Goal: Task Accomplishment & Management: Use online tool/utility

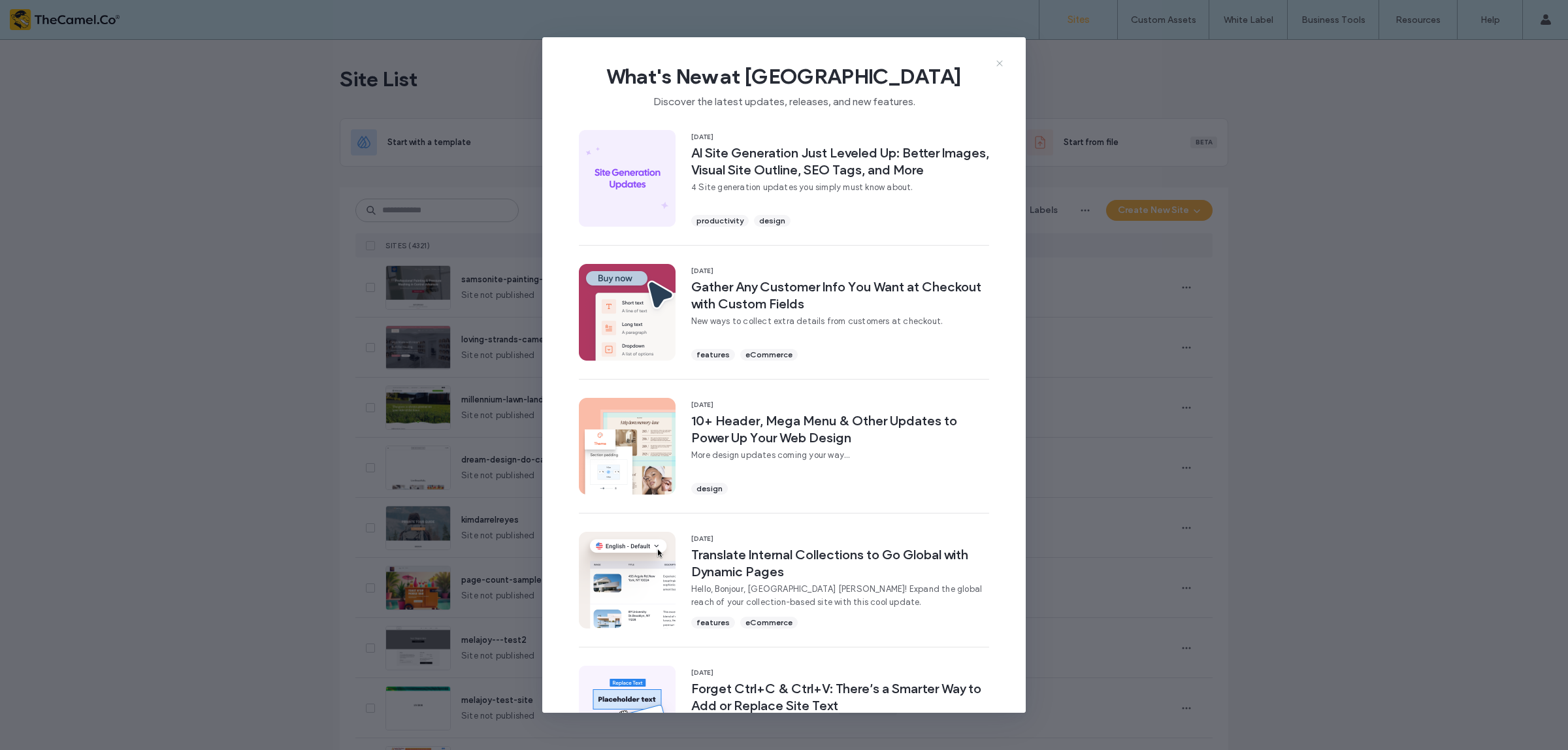
click at [1003, 64] on icon at bounding box center [999, 63] width 10 height 10
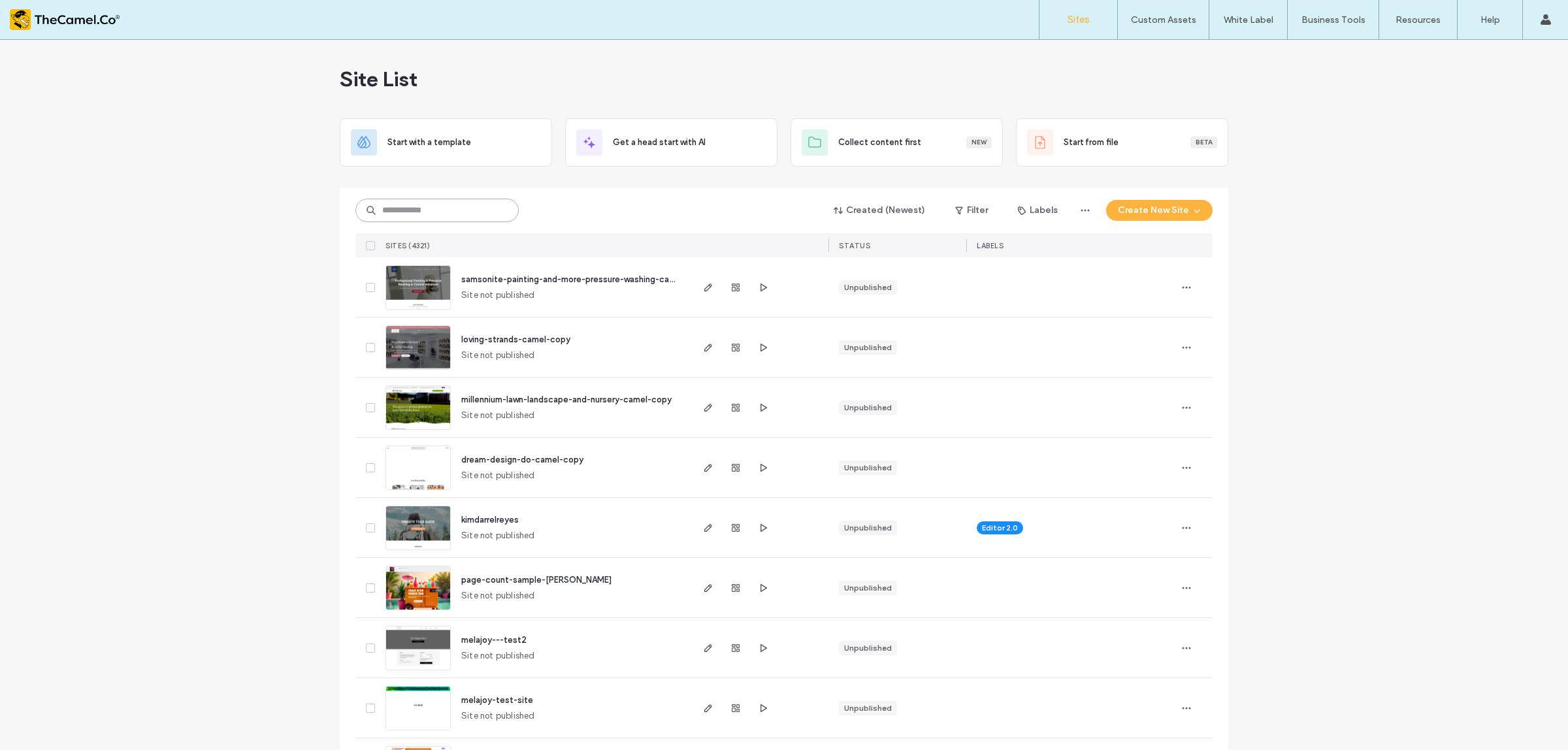
click at [469, 213] on input at bounding box center [436, 211] width 163 height 24
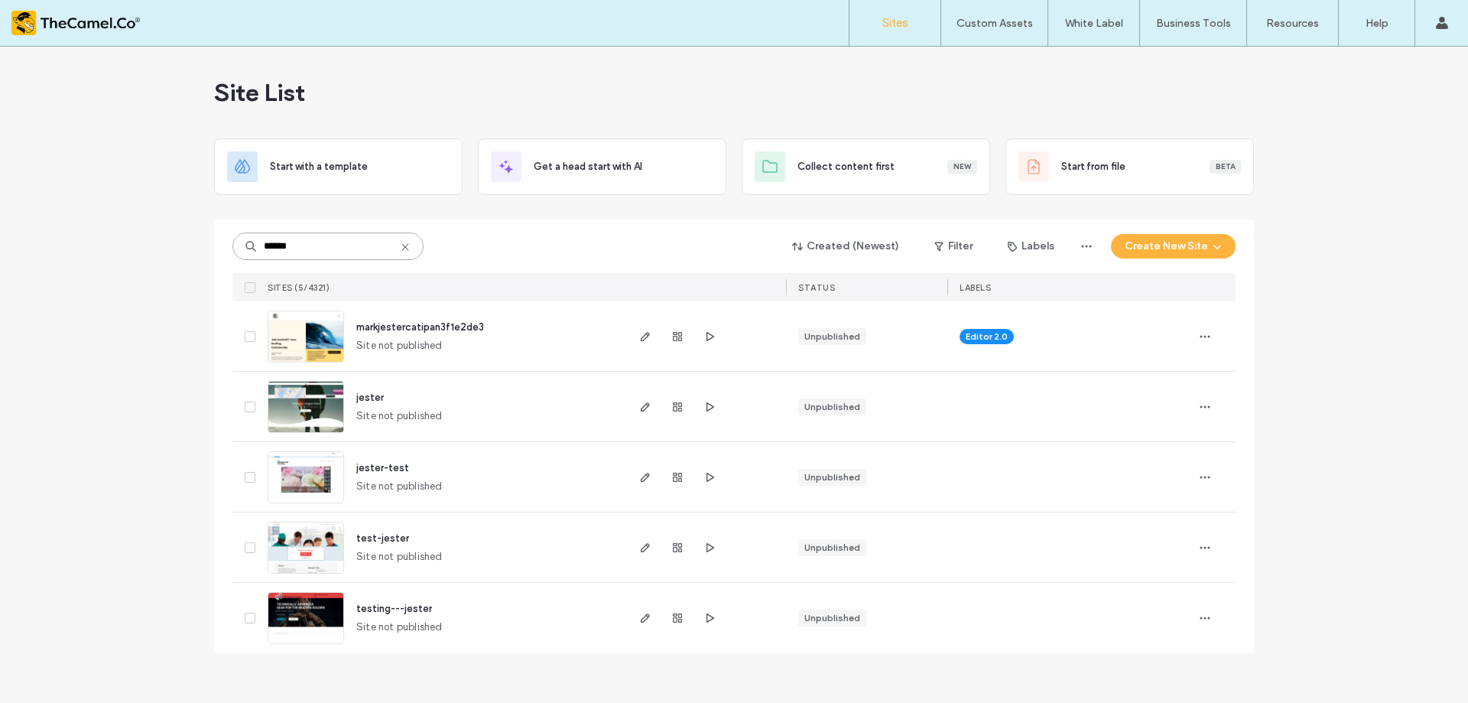
type input "******"
click at [382, 545] on div "test-jester" at bounding box center [382, 538] width 53 height 15
click at [382, 542] on span "test-jester" at bounding box center [382, 537] width 53 height 11
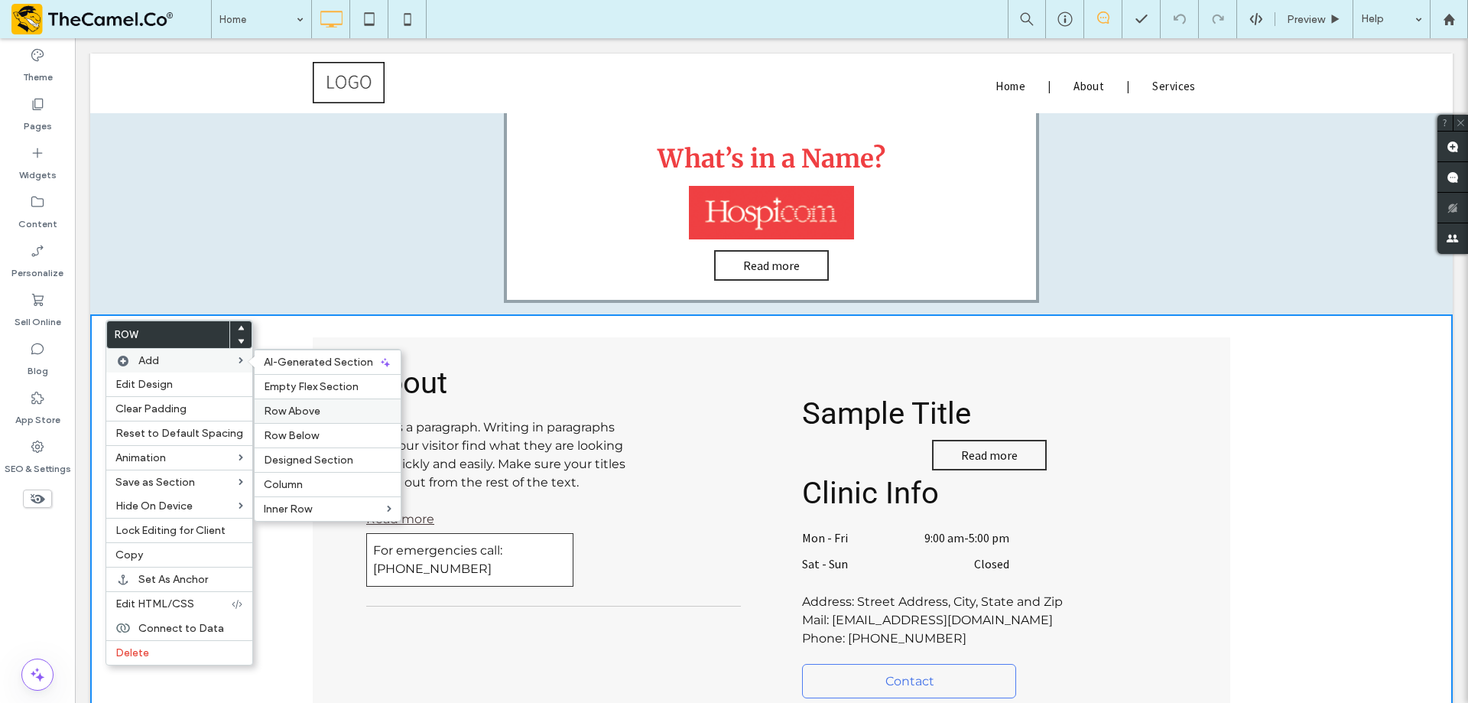
click at [307, 415] on span "Row Above" at bounding box center [292, 411] width 57 height 13
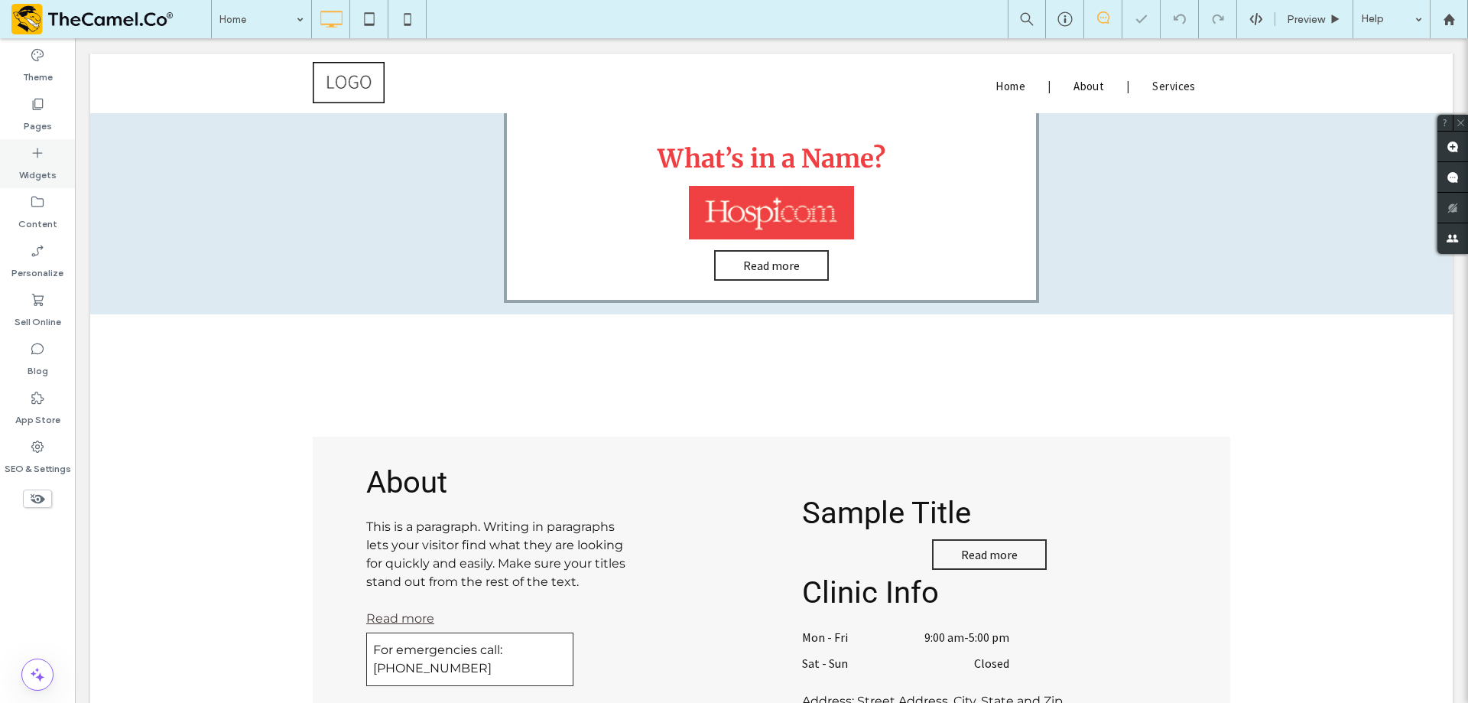
click at [45, 174] on label "Widgets" at bounding box center [37, 171] width 37 height 21
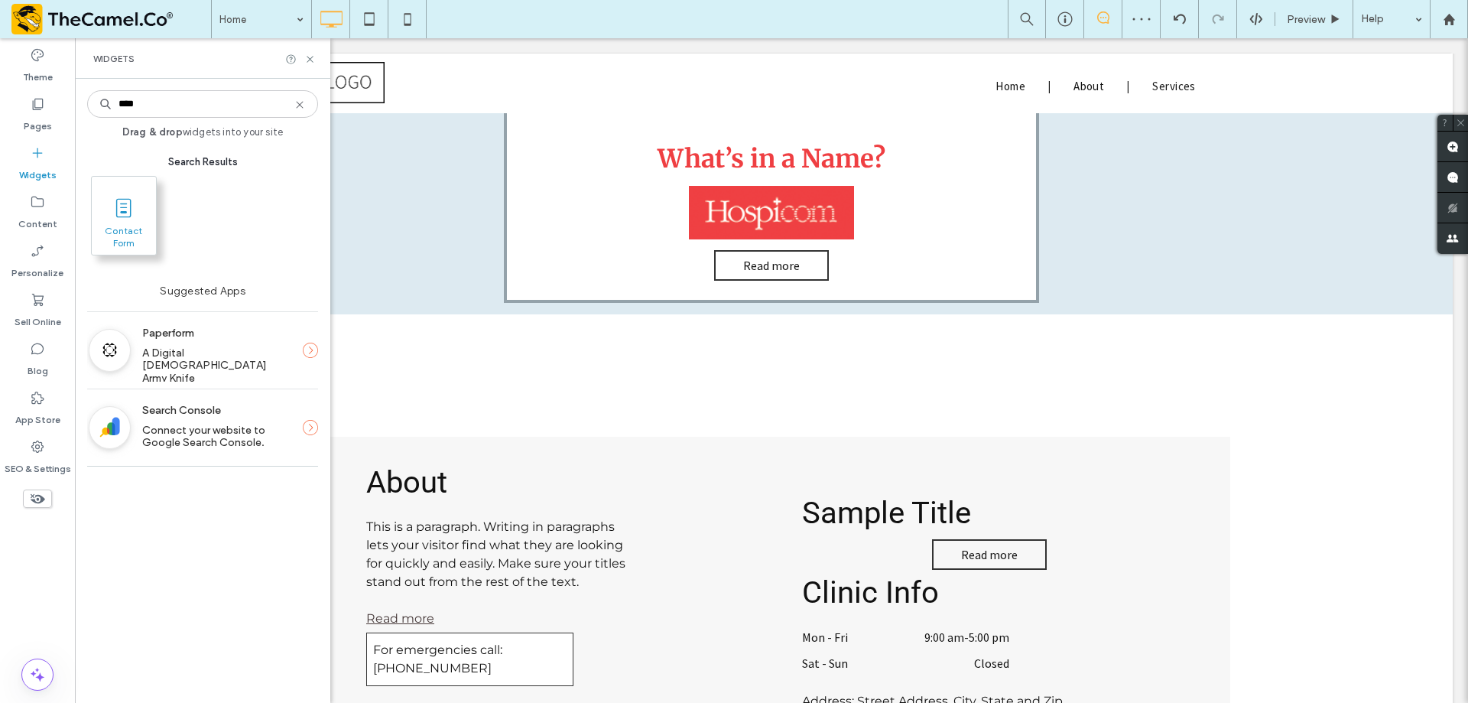
type input "****"
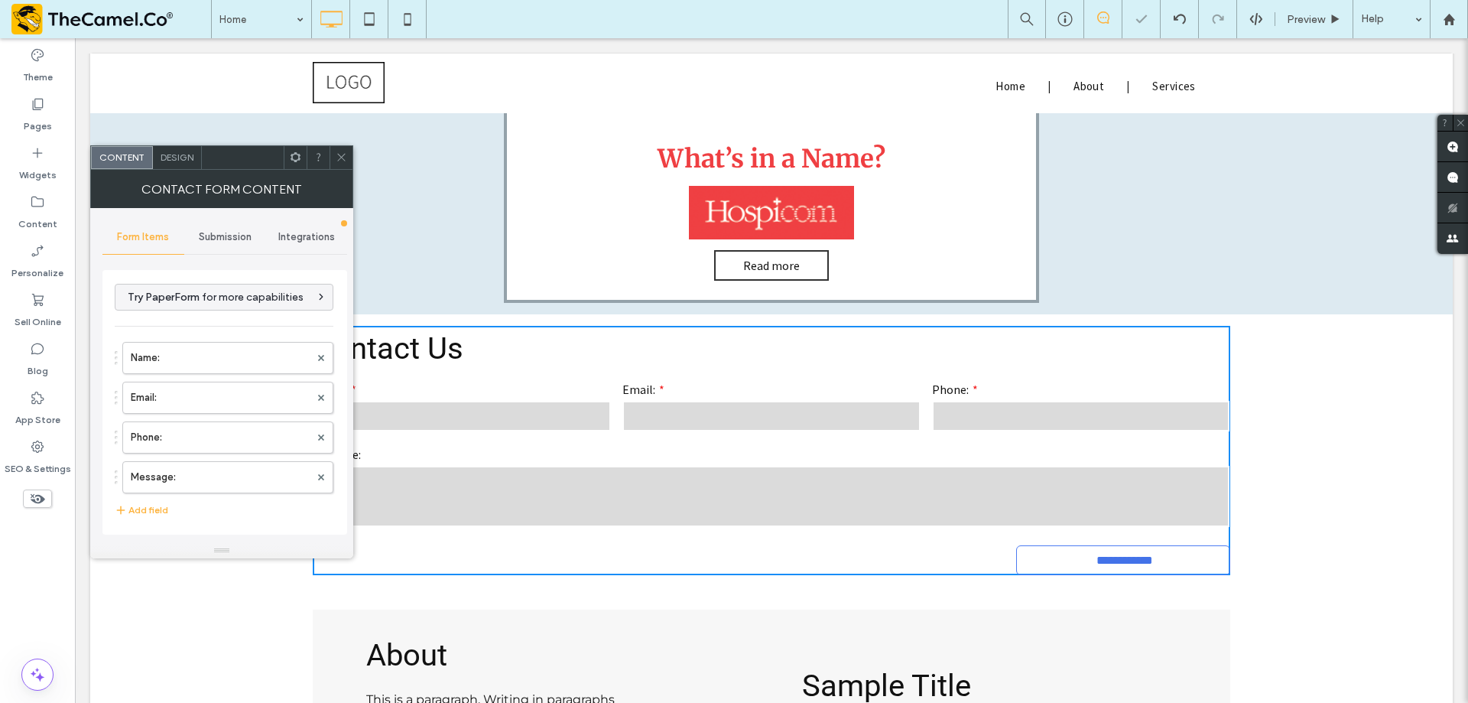
type input "**********"
click at [184, 160] on span "Design" at bounding box center [177, 156] width 33 height 11
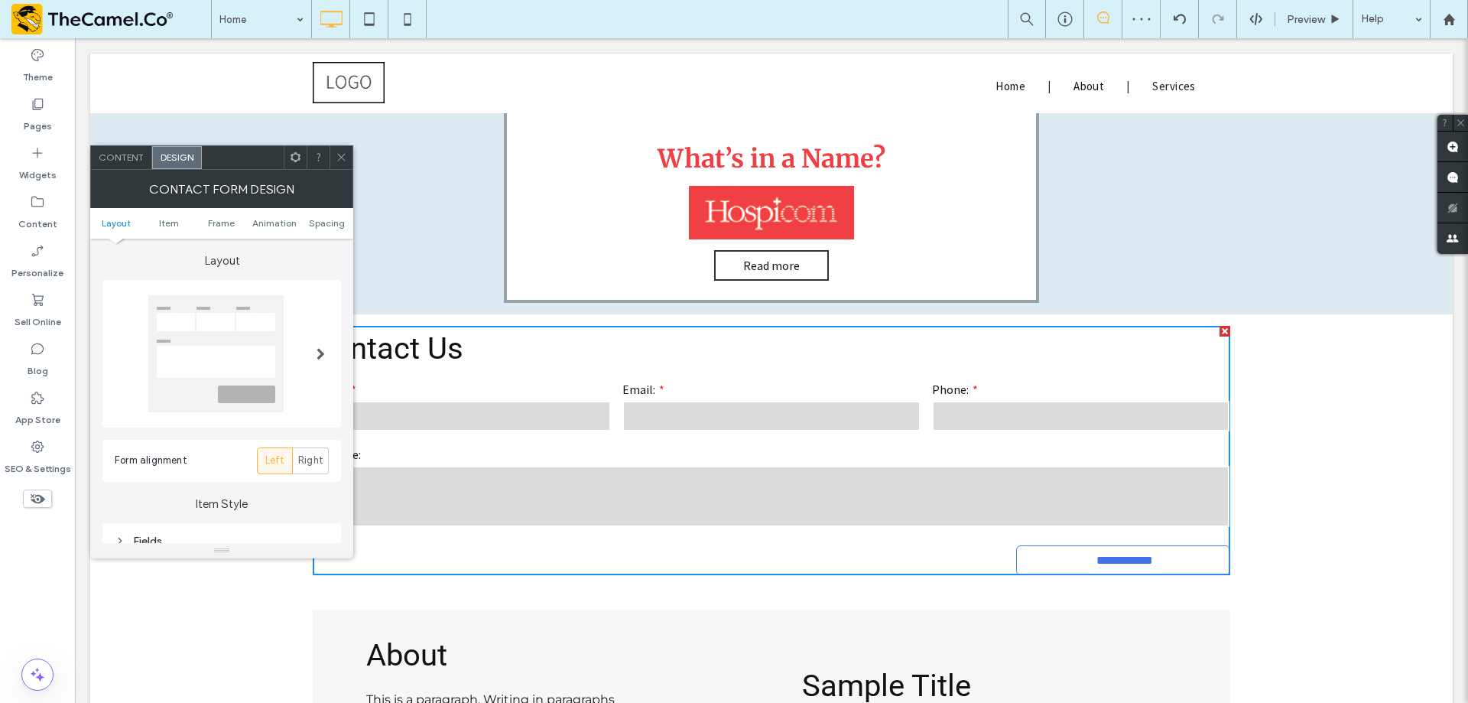
click at [128, 167] on div "Content" at bounding box center [121, 157] width 61 height 23
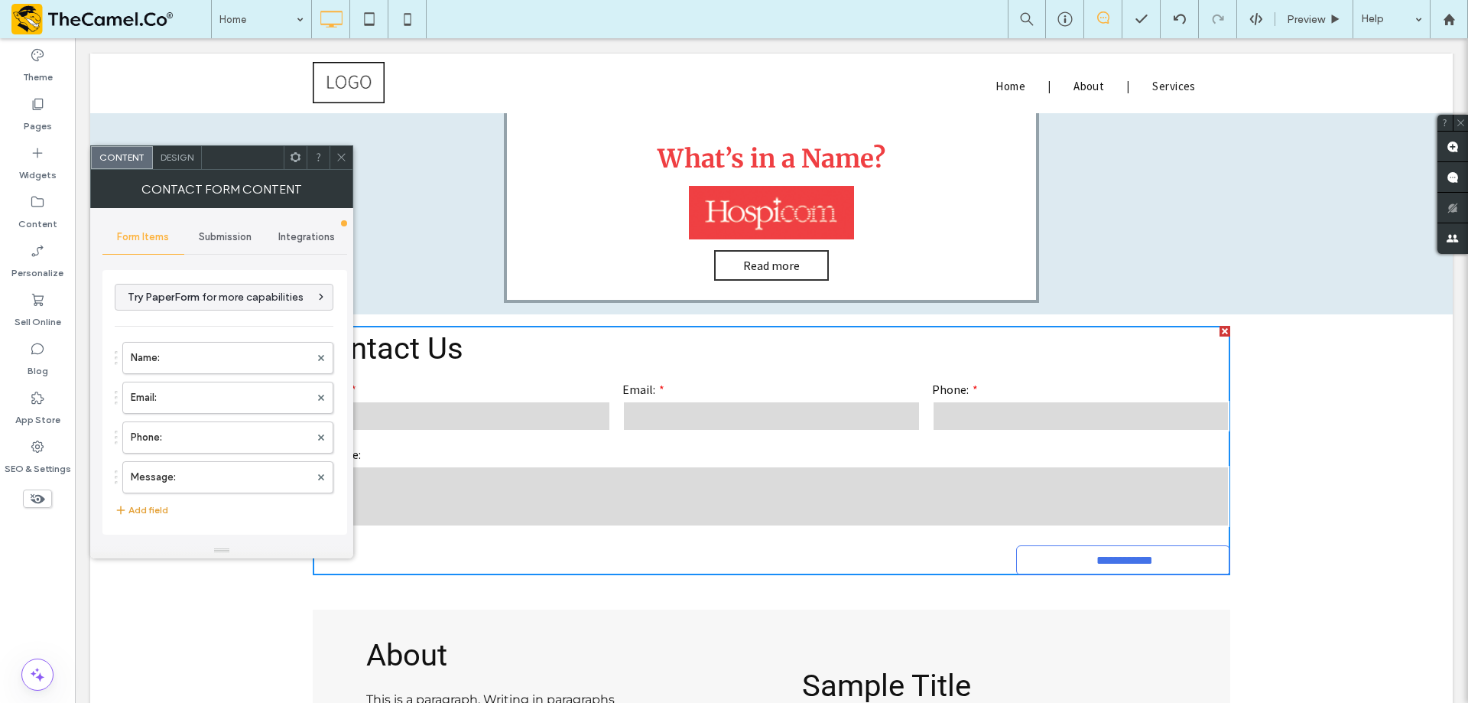
click at [146, 509] on button "Add field" at bounding box center [142, 510] width 54 height 18
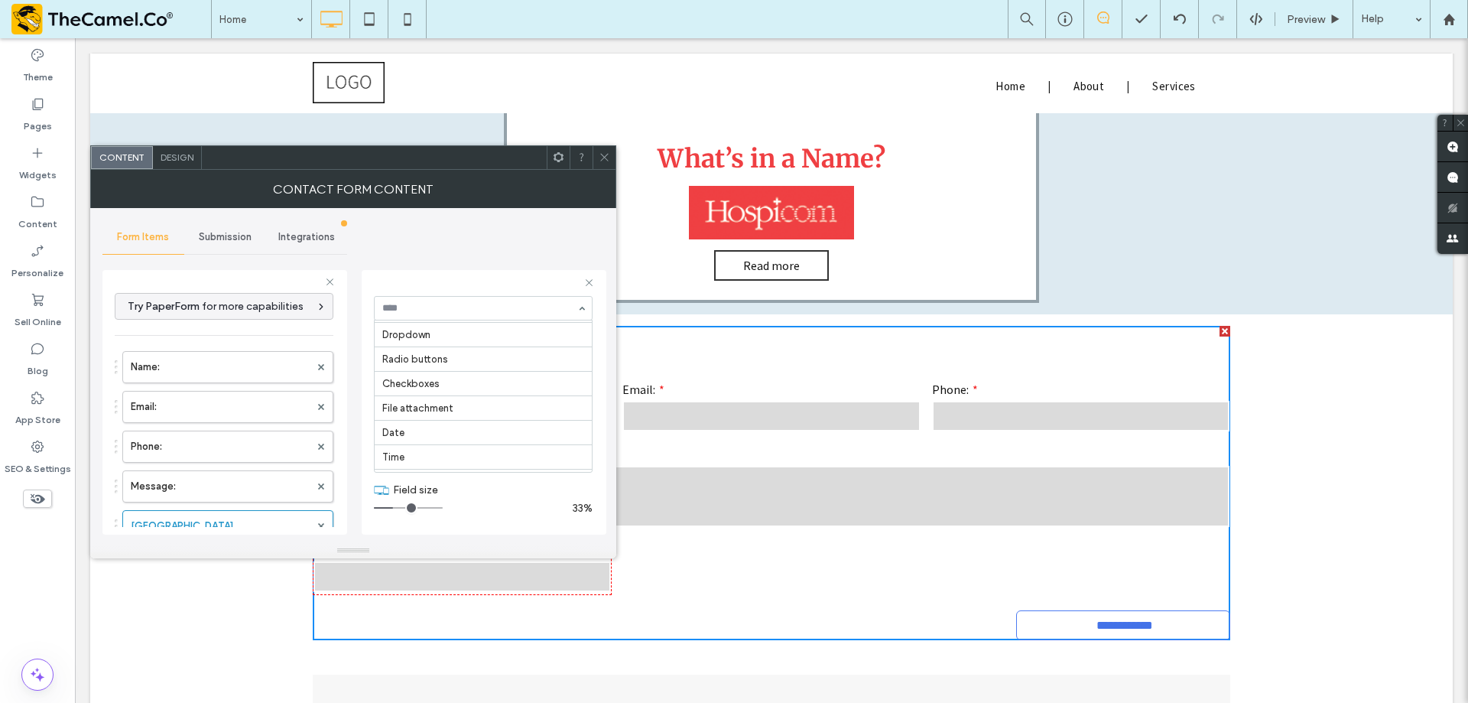
scroll to position [13, 0]
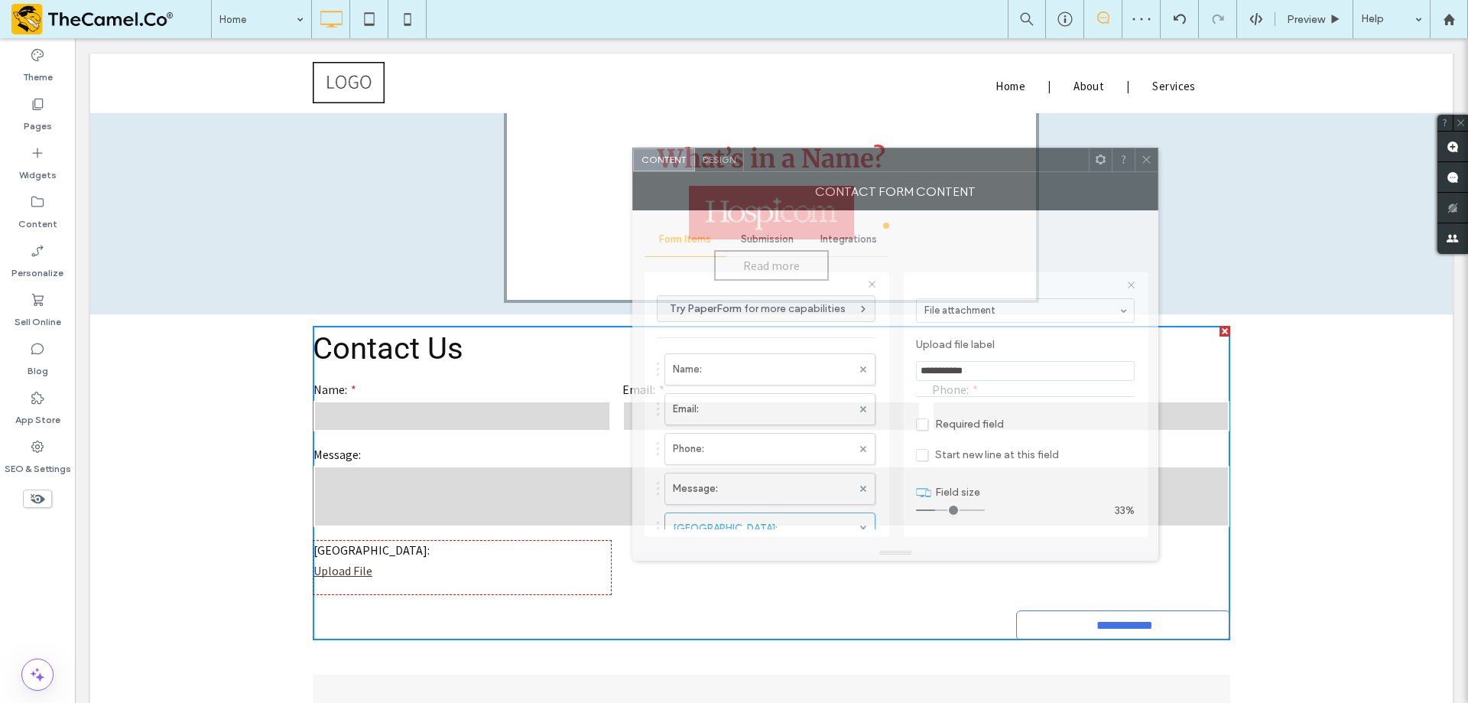
drag, startPoint x: 221, startPoint y: 167, endPoint x: 763, endPoint y: 169, distance: 542.3
click at [763, 169] on div at bounding box center [916, 159] width 345 height 23
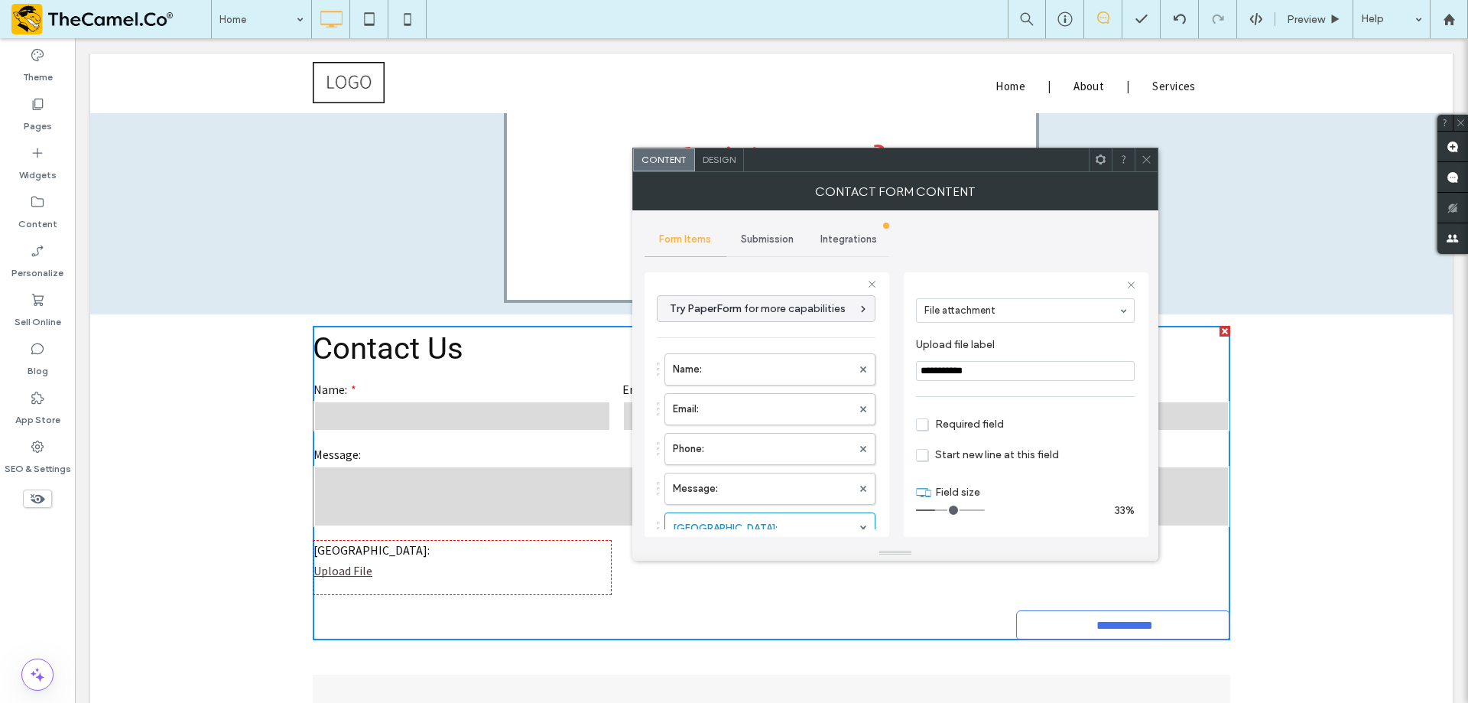
click at [724, 154] on span "Design" at bounding box center [719, 159] width 33 height 11
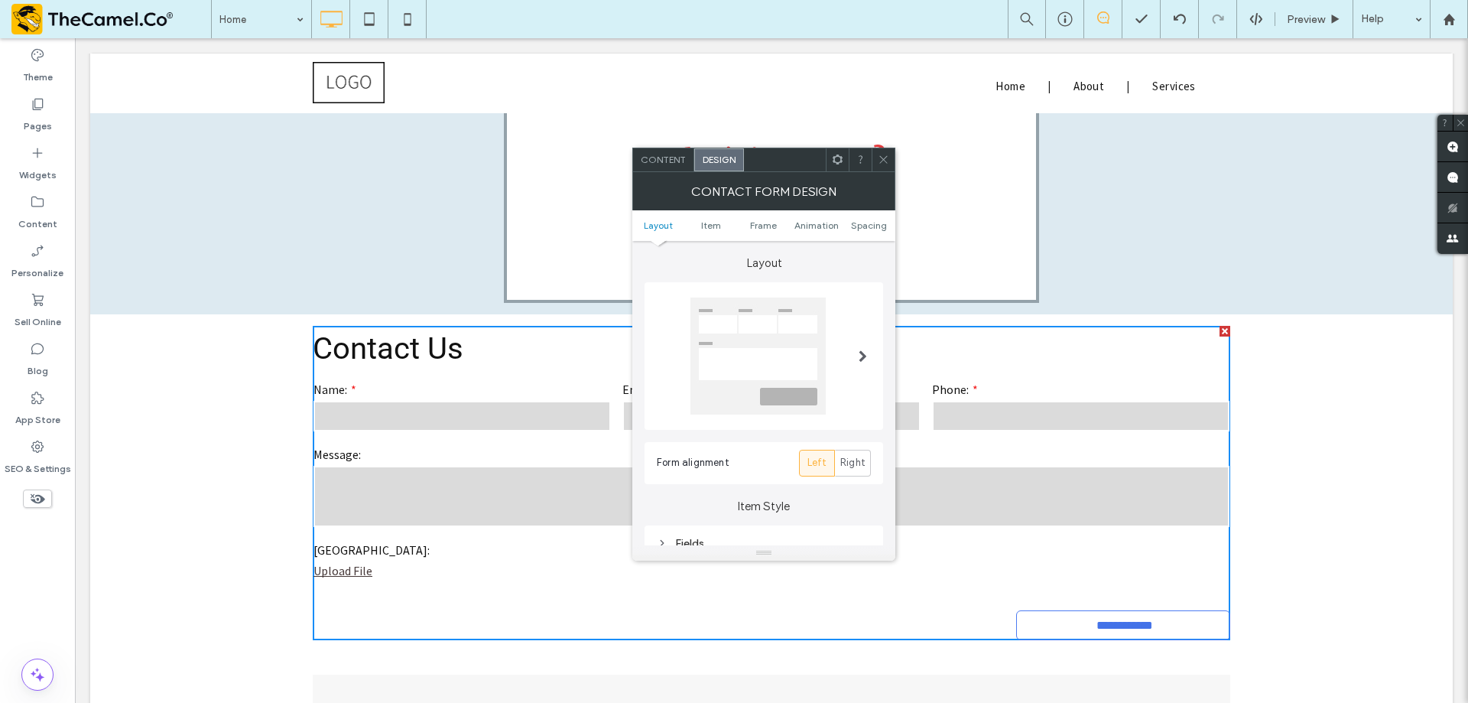
click at [753, 332] on div at bounding box center [758, 356] width 135 height 117
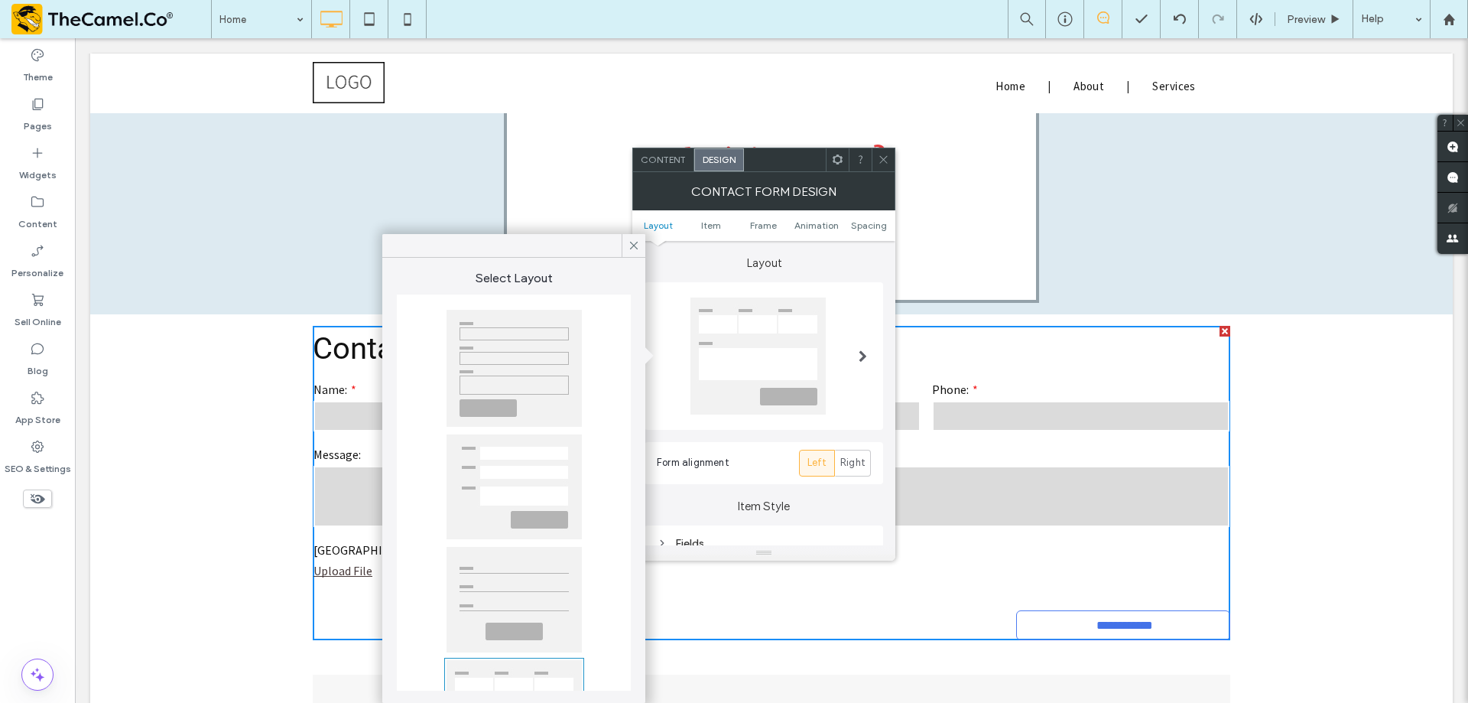
click at [545, 490] on div at bounding box center [514, 486] width 135 height 105
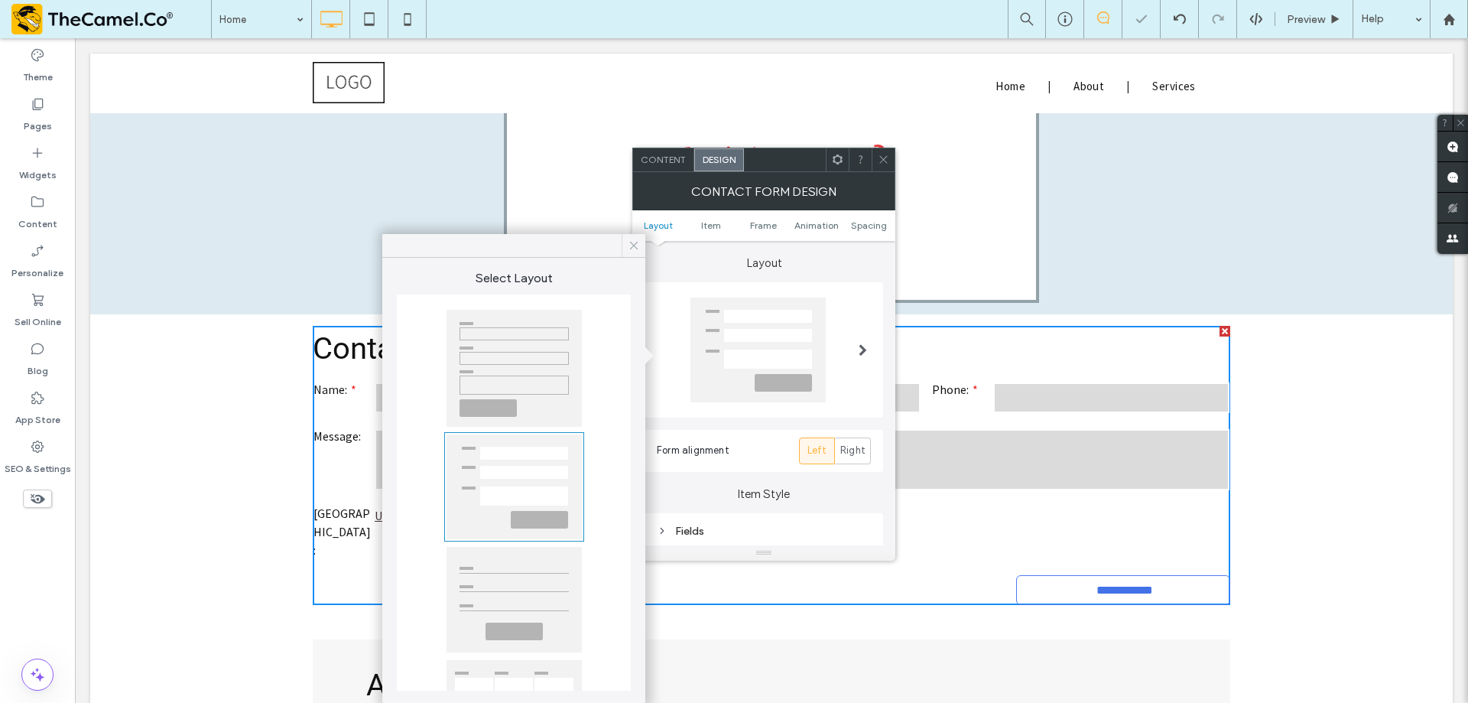
click at [634, 240] on icon at bounding box center [634, 246] width 14 height 14
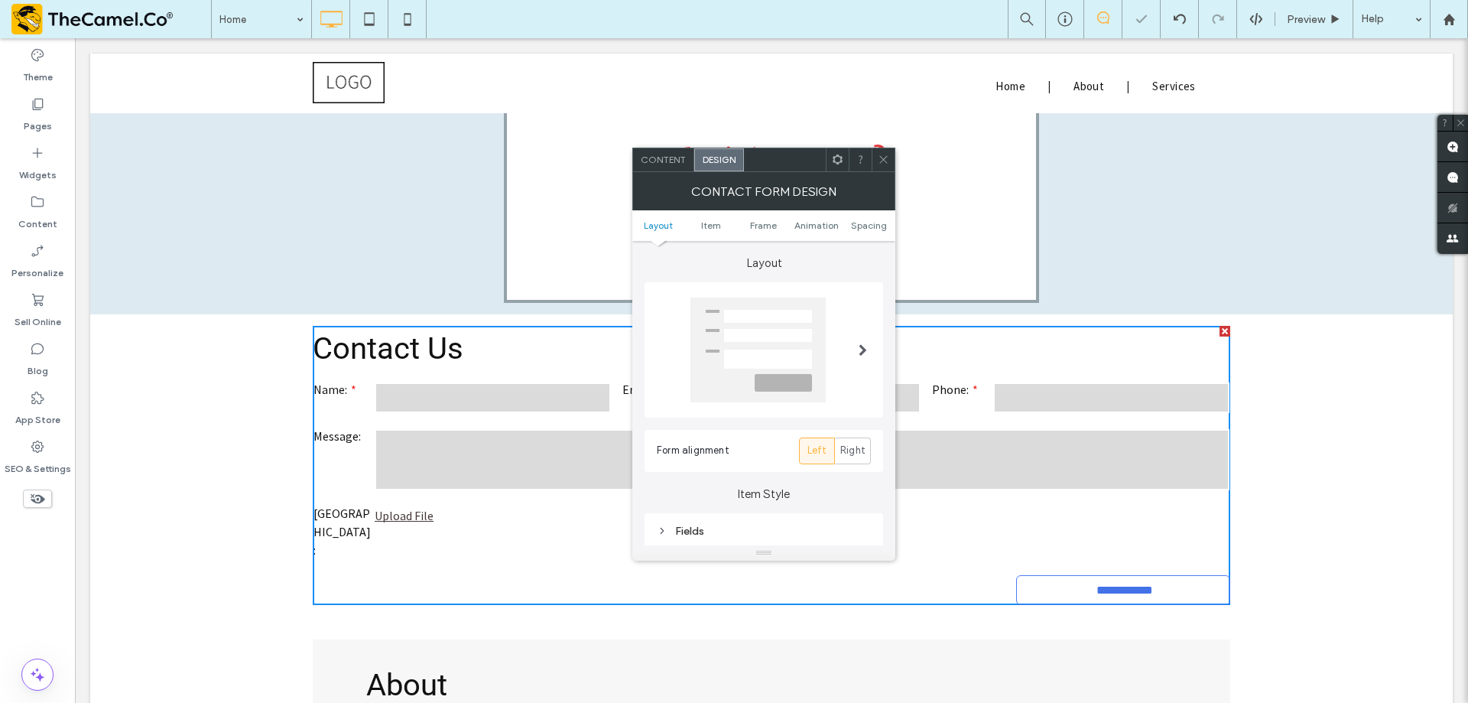
click at [805, 304] on div at bounding box center [758, 350] width 135 height 105
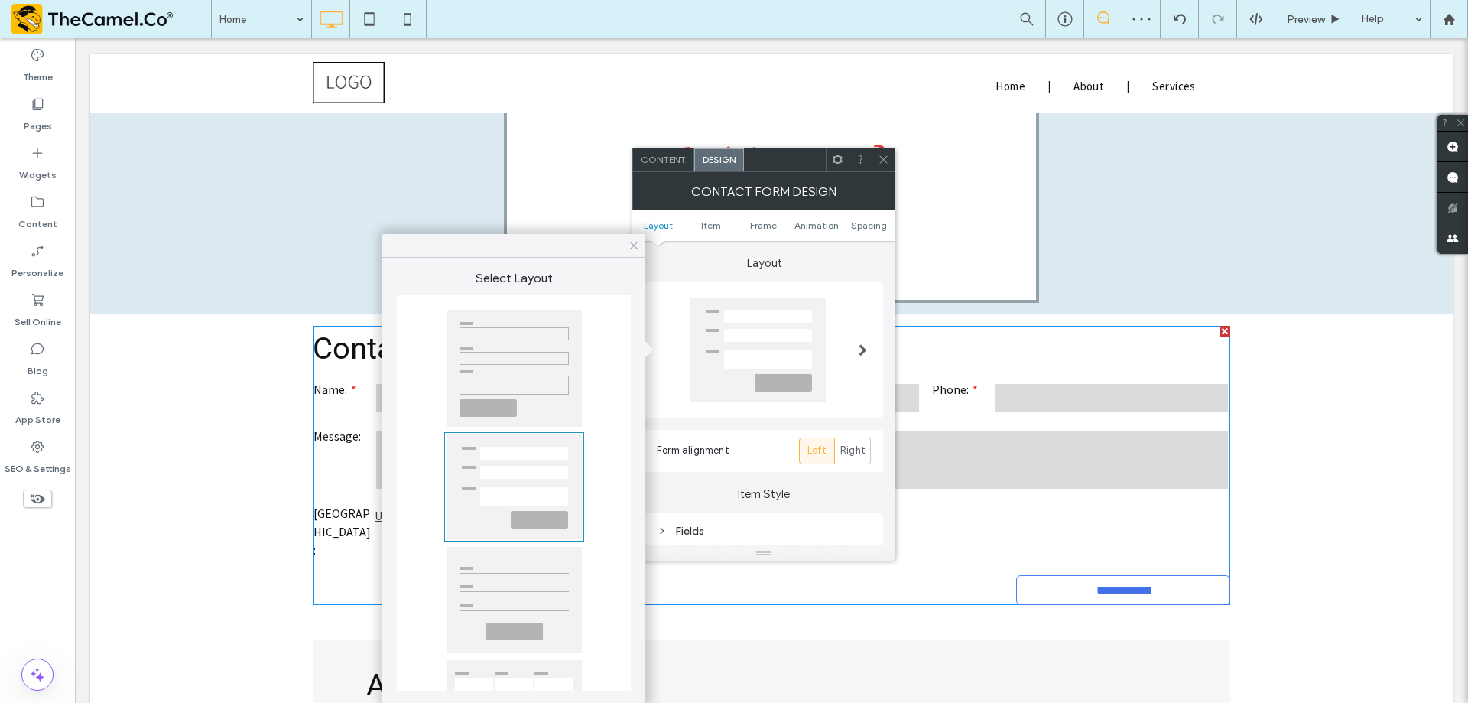
click at [635, 243] on icon at bounding box center [634, 246] width 14 height 14
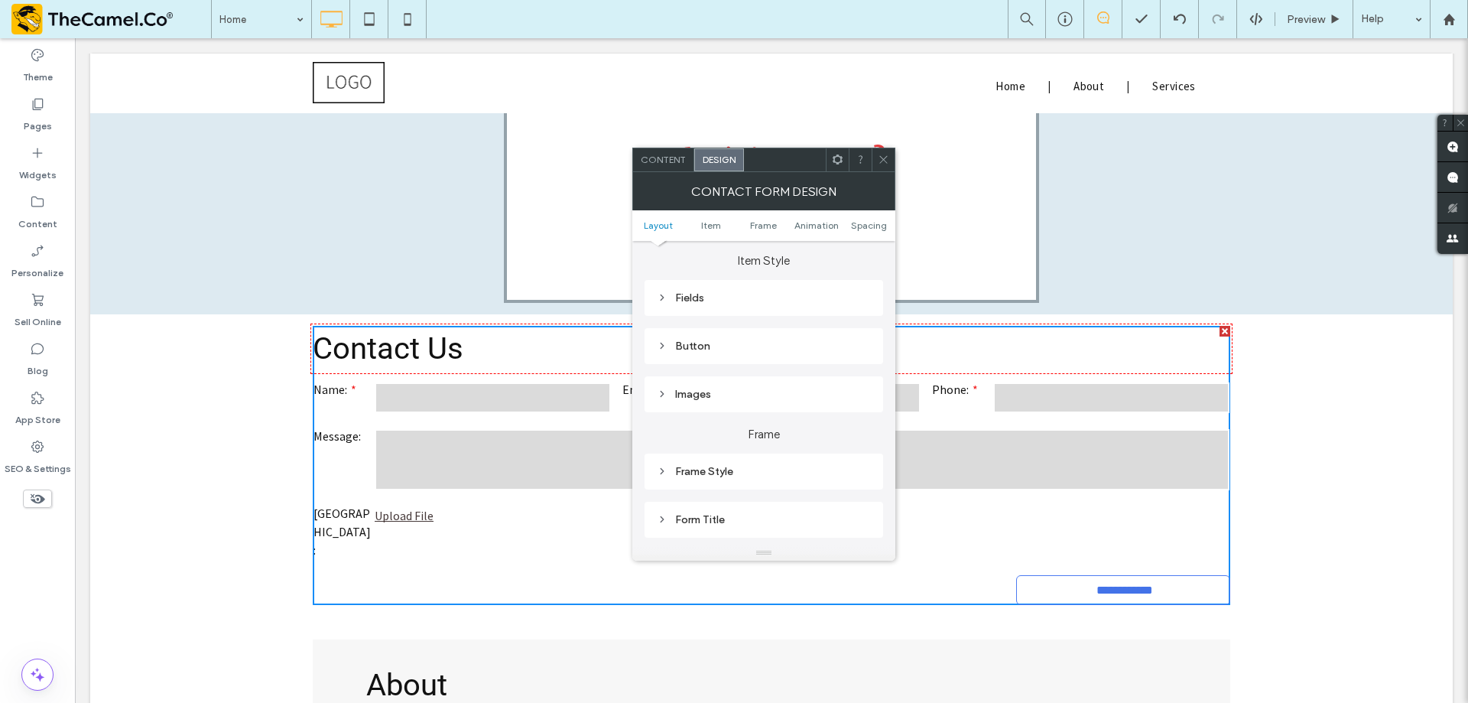
scroll to position [167, 0]
click at [750, 373] on div "Fields" at bounding box center [764, 363] width 214 height 21
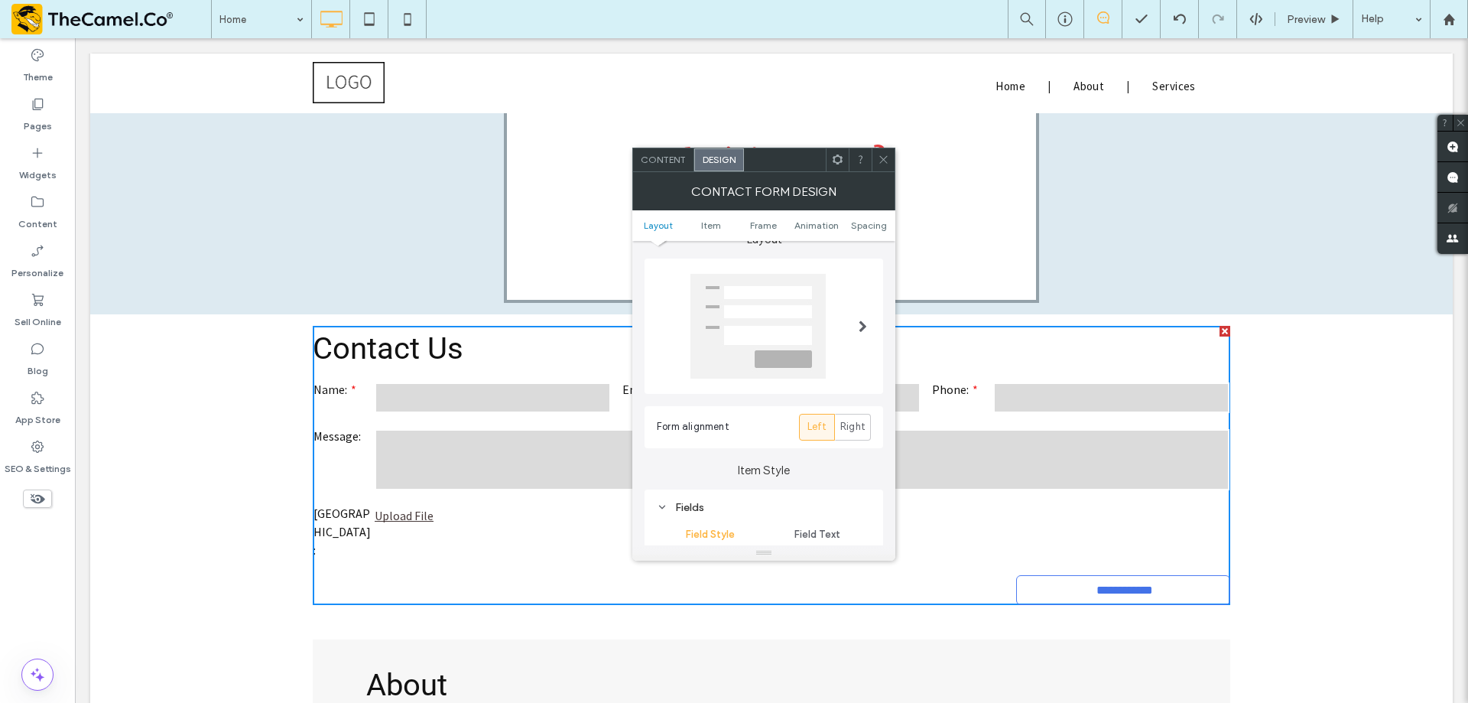
scroll to position [15, 0]
click at [882, 158] on use at bounding box center [884, 160] width 8 height 8
